Goal: Information Seeking & Learning: Understand process/instructions

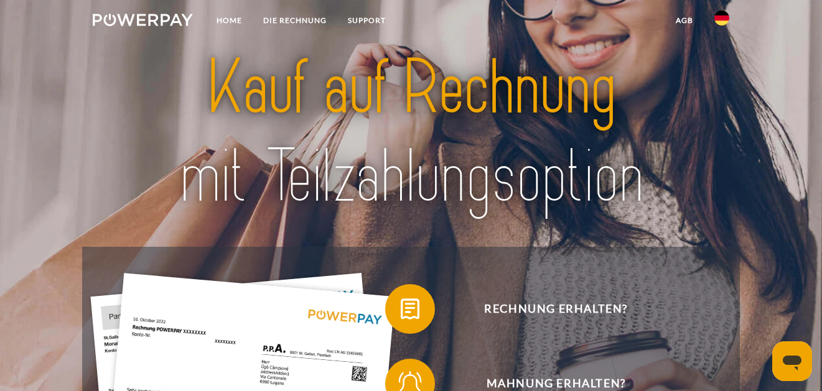
click at [720, 21] on img at bounding box center [721, 18] width 15 height 15
click at [725, 88] on img at bounding box center [721, 90] width 15 height 15
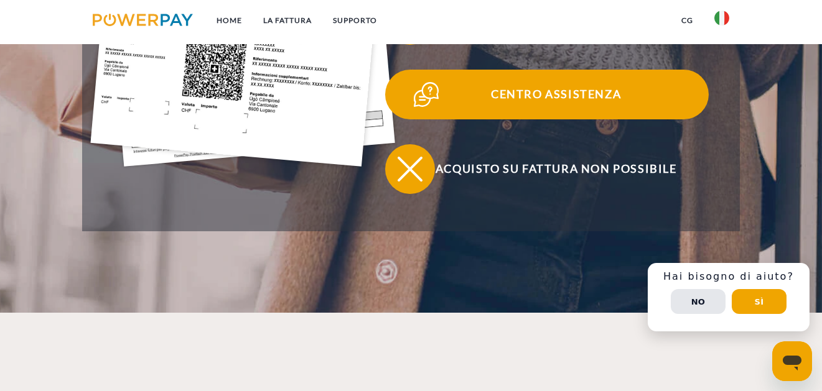
scroll to position [518, 0]
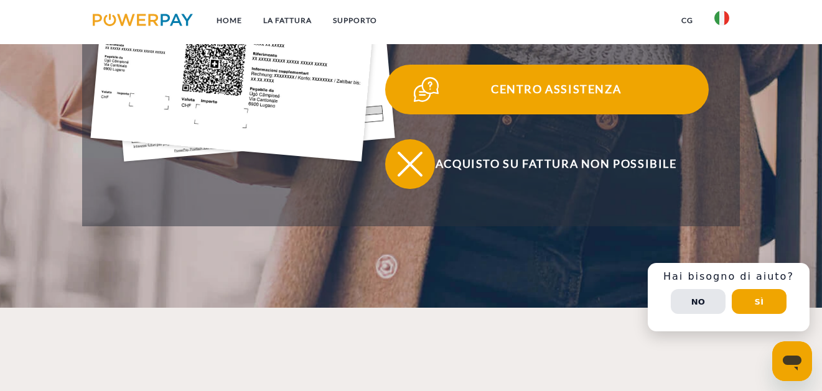
click at [555, 114] on span "Centro assistenza" at bounding box center [555, 90] width 305 height 50
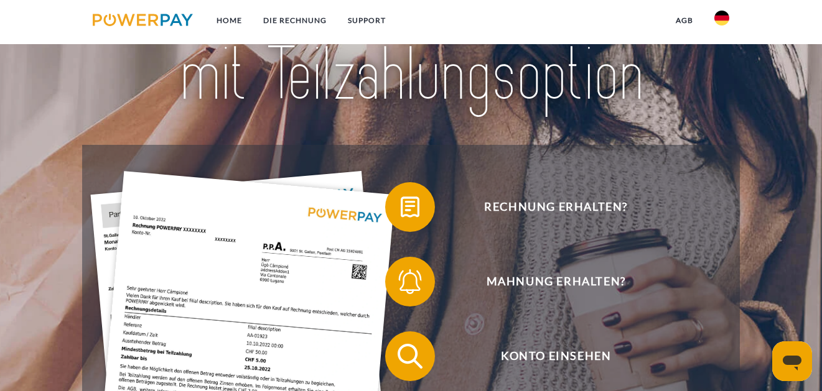
scroll to position [21, 0]
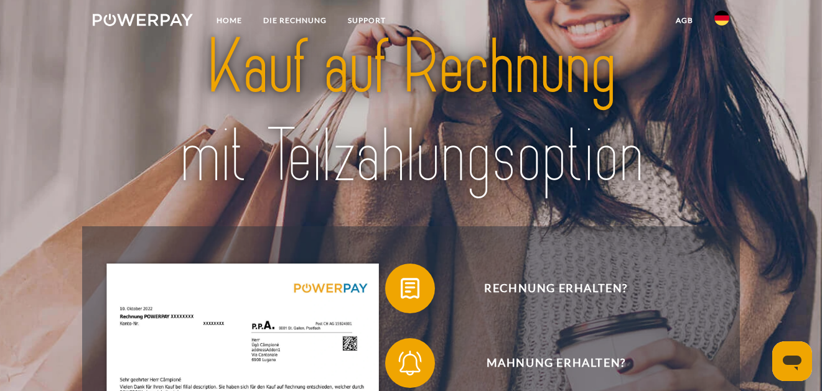
click at [710, 14] on link at bounding box center [721, 21] width 36 height 25
click at [723, 86] on img at bounding box center [721, 90] width 15 height 15
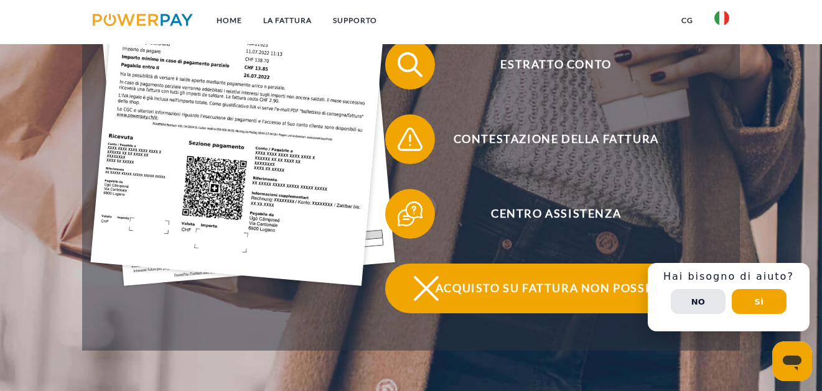
scroll to position [331, 0]
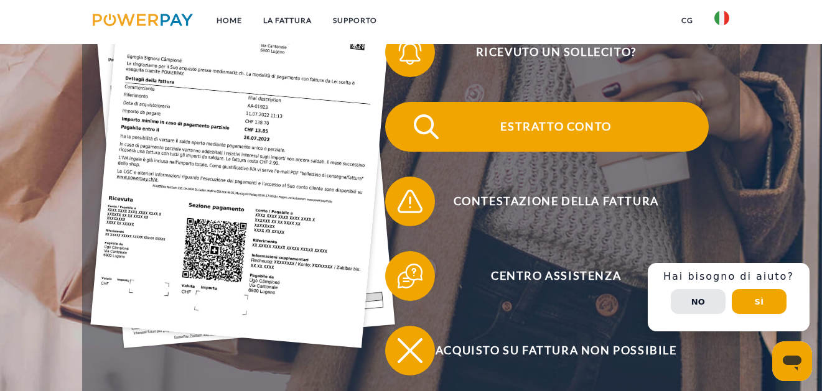
click at [471, 152] on span "Estratto conto" at bounding box center [555, 127] width 305 height 50
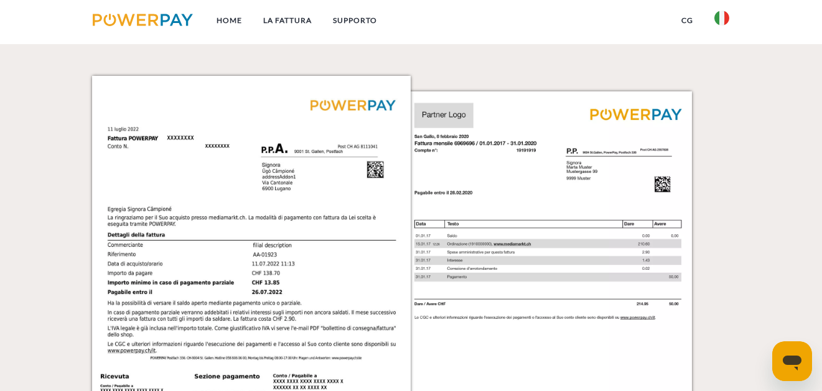
scroll to position [1140, 0]
click at [595, 37] on p "Fattura mensile" at bounding box center [570, 22] width 117 height 30
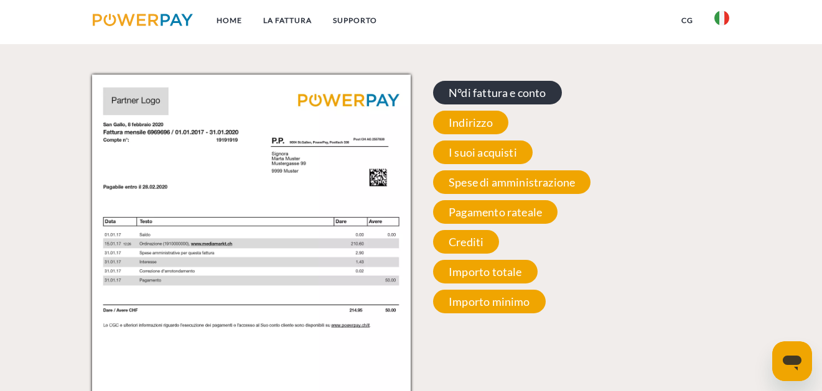
click at [501, 104] on span "N°di fattura e conto" at bounding box center [497, 93] width 129 height 24
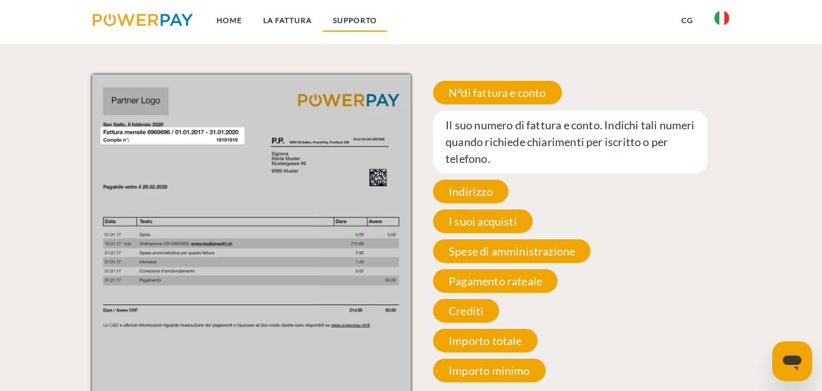
click at [350, 18] on link "Supporto" at bounding box center [354, 20] width 65 height 22
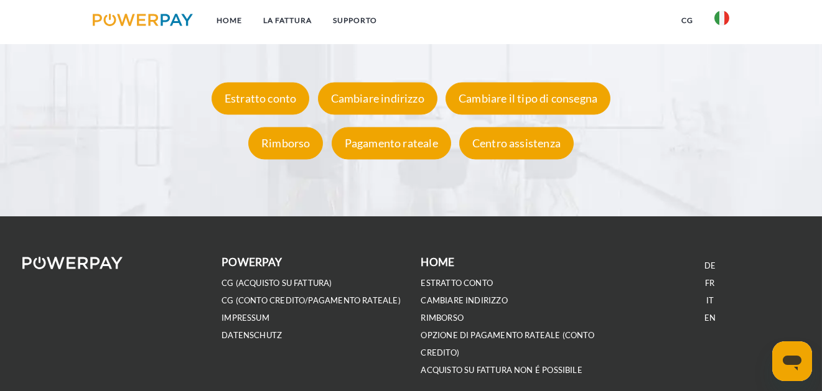
scroll to position [2280, 0]
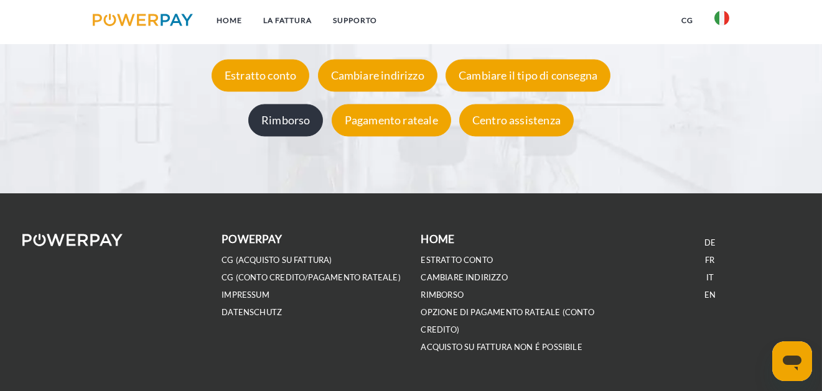
click at [291, 136] on div "Rimborso" at bounding box center [285, 120] width 75 height 32
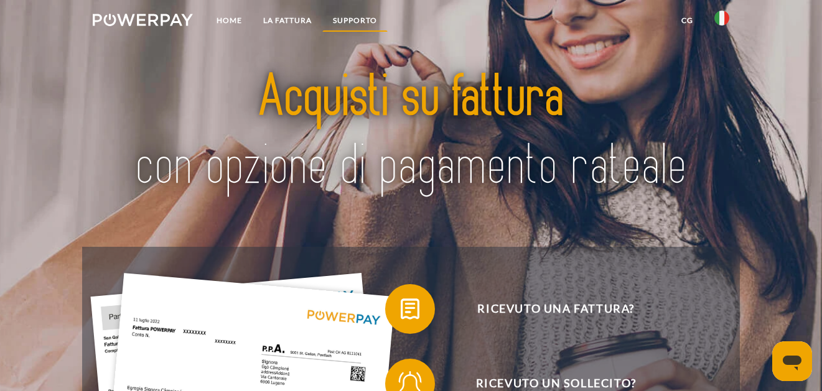
click at [346, 17] on link "Supporto" at bounding box center [354, 20] width 65 height 22
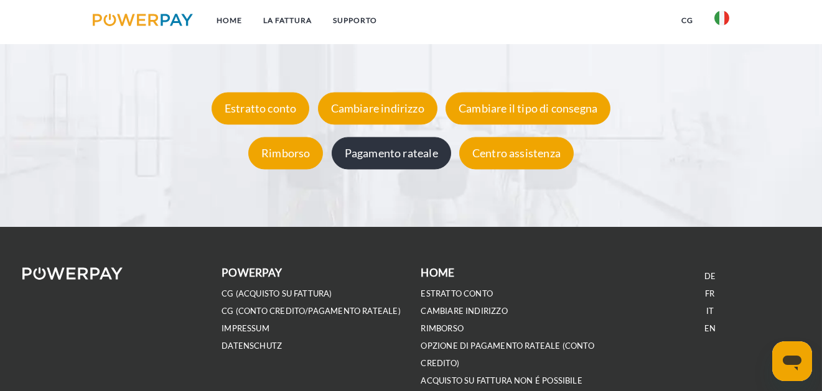
scroll to position [2259, 0]
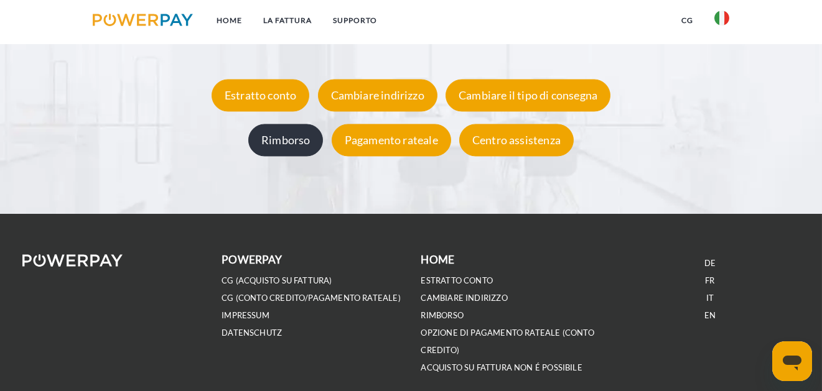
click at [287, 157] on div "Rimborso" at bounding box center [285, 140] width 75 height 32
